Goal: Transaction & Acquisition: Purchase product/service

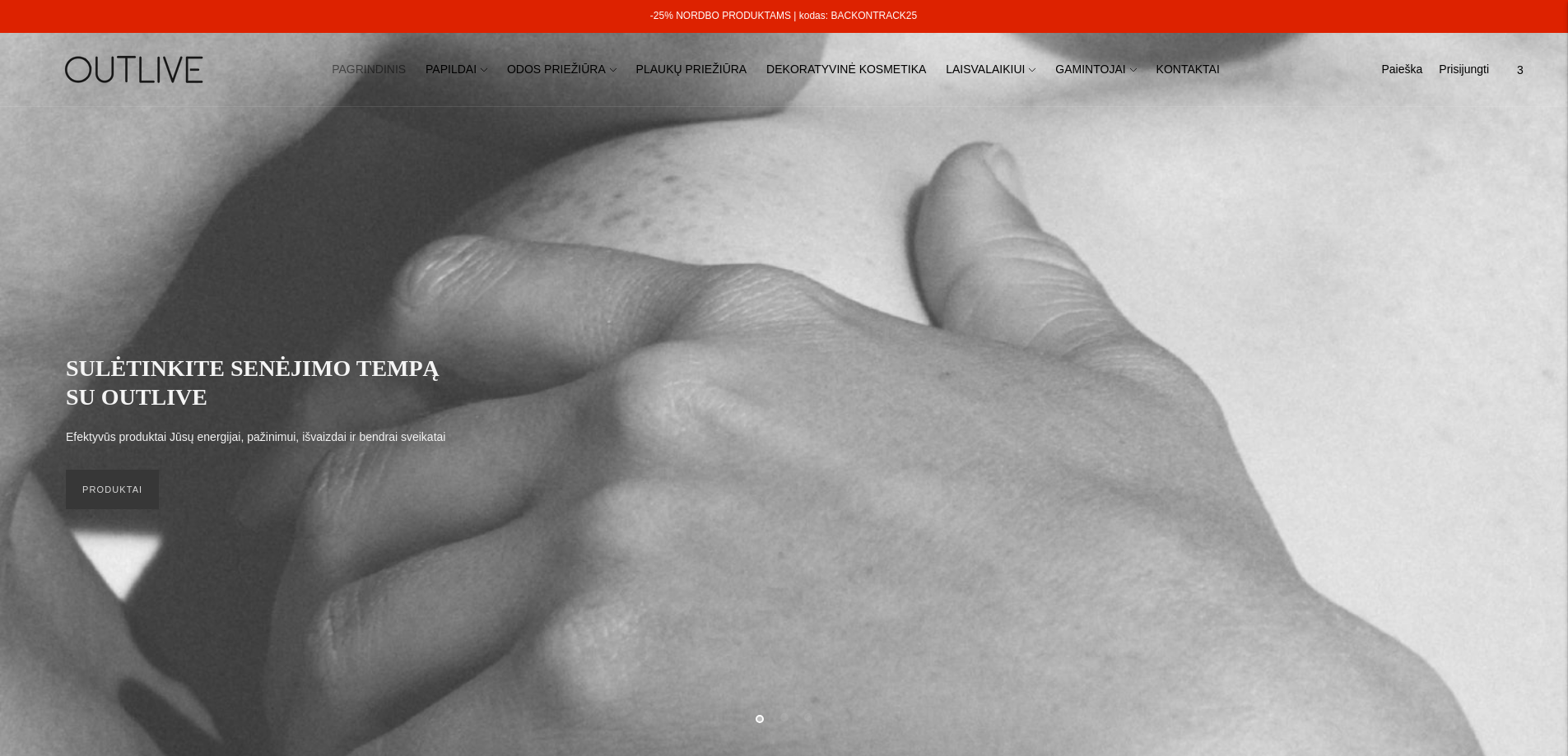
click at [1523, 73] on span "3" at bounding box center [1520, 70] width 23 height 23
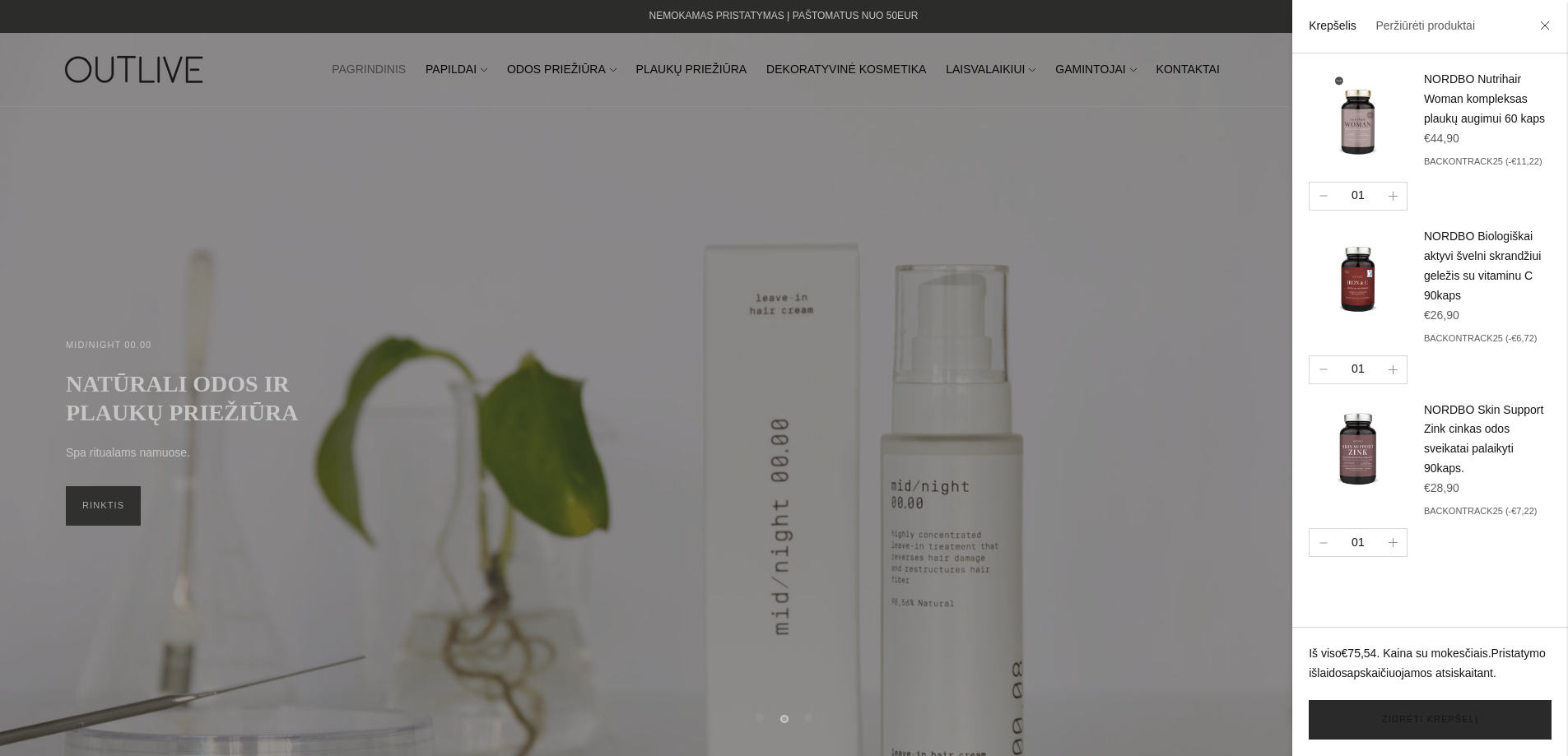
click at [1419, 718] on link "Žiūrėti krepšelį" at bounding box center [1429, 720] width 243 height 40
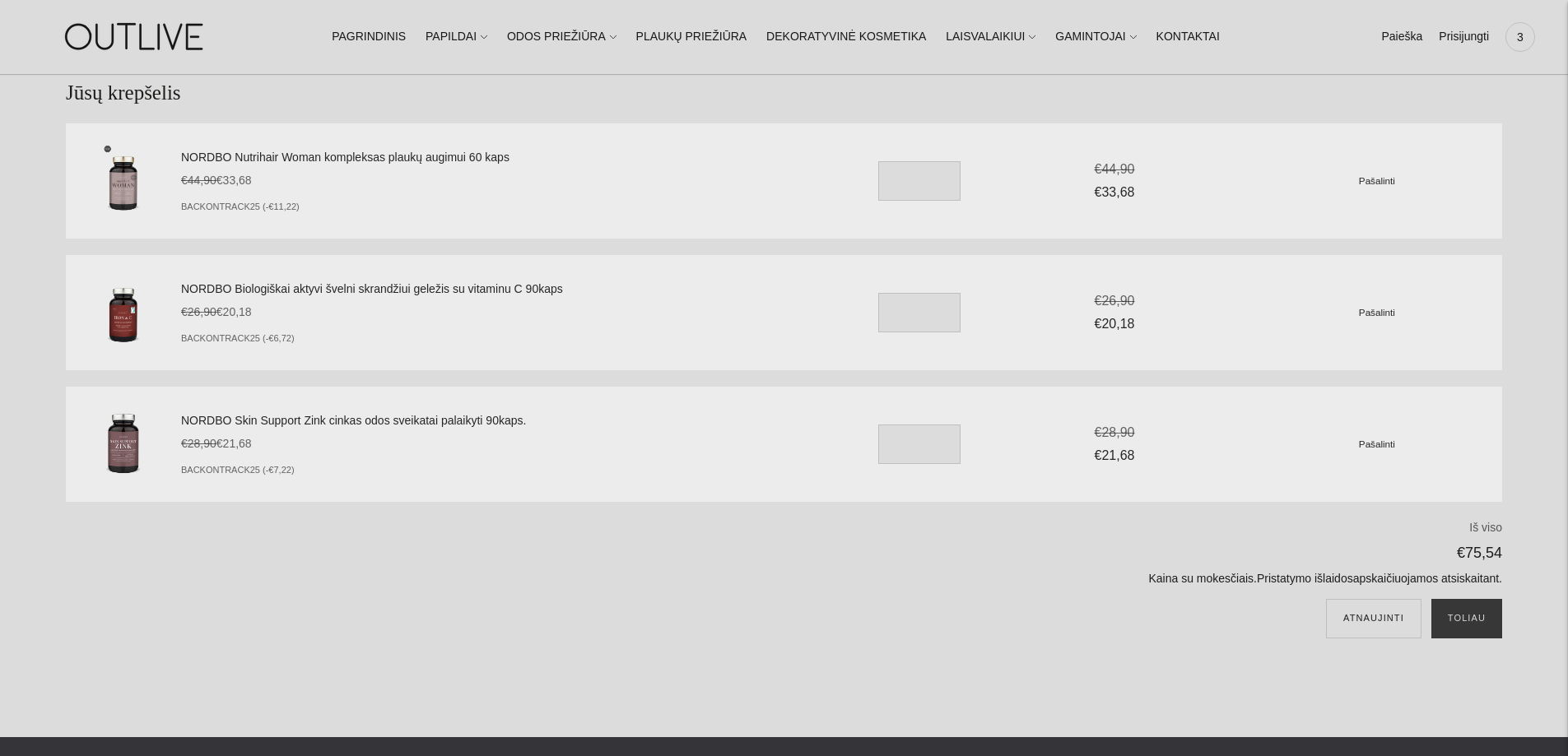
scroll to position [82, 0]
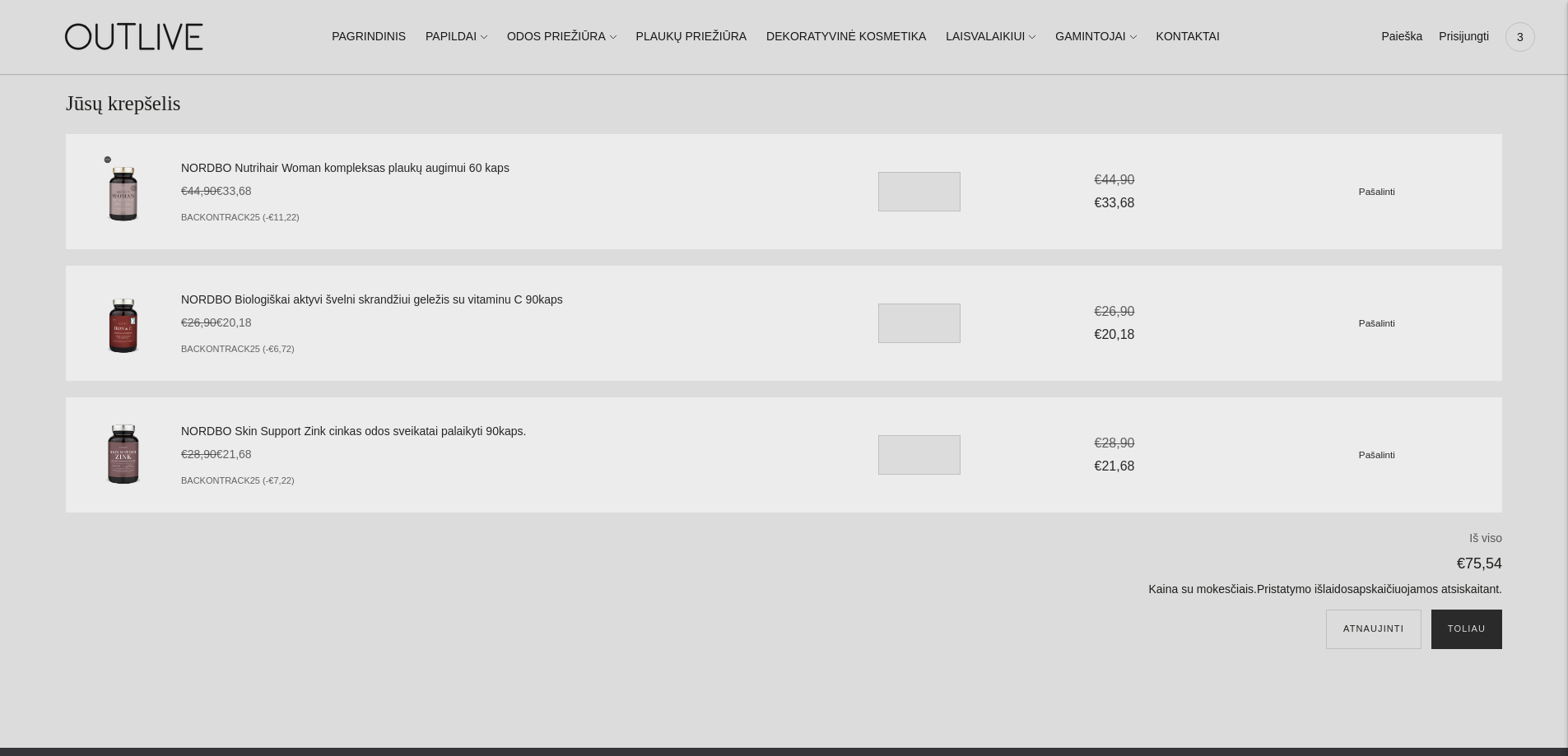
click at [1466, 629] on button "Toliau" at bounding box center [1467, 629] width 71 height 40
